Goal: Check status: Check status

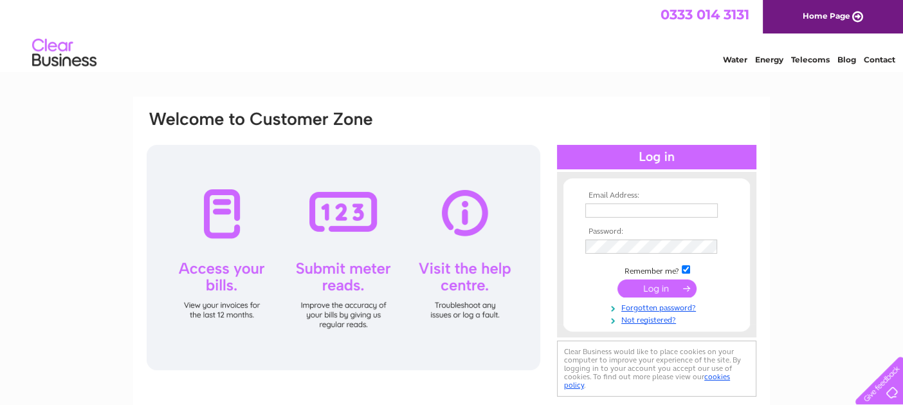
type input "[EMAIL_ADDRESS][DOMAIN_NAME]"
click at [647, 284] on input "submit" at bounding box center [657, 288] width 79 height 18
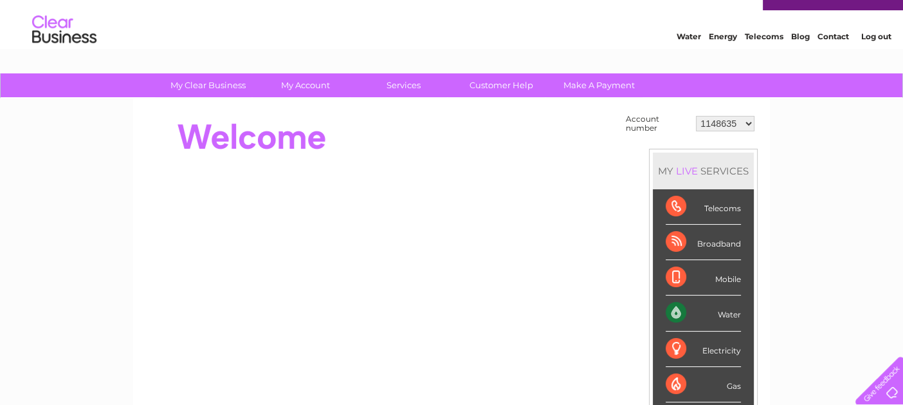
scroll to position [10, 0]
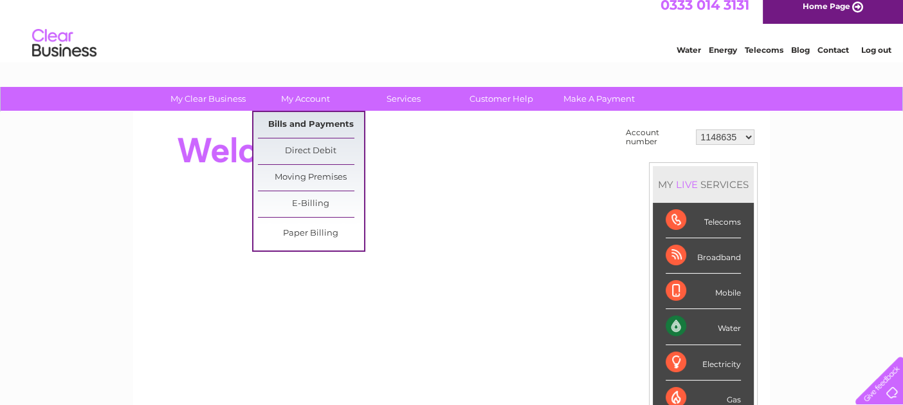
click at [309, 122] on link "Bills and Payments" at bounding box center [311, 125] width 106 height 26
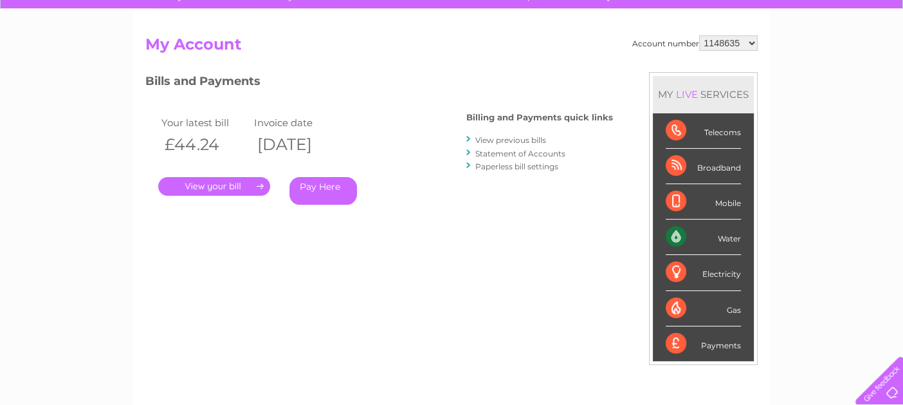
scroll to position [87, 0]
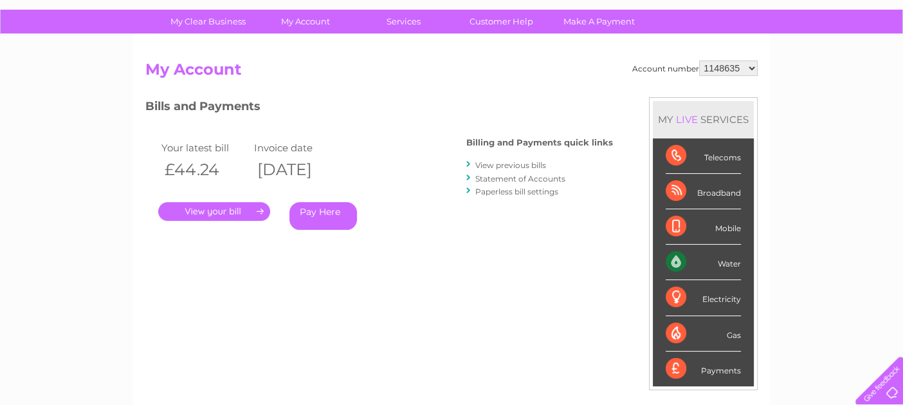
click at [502, 166] on link "View previous bills" at bounding box center [510, 165] width 71 height 10
